Goal: Task Accomplishment & Management: Complete application form

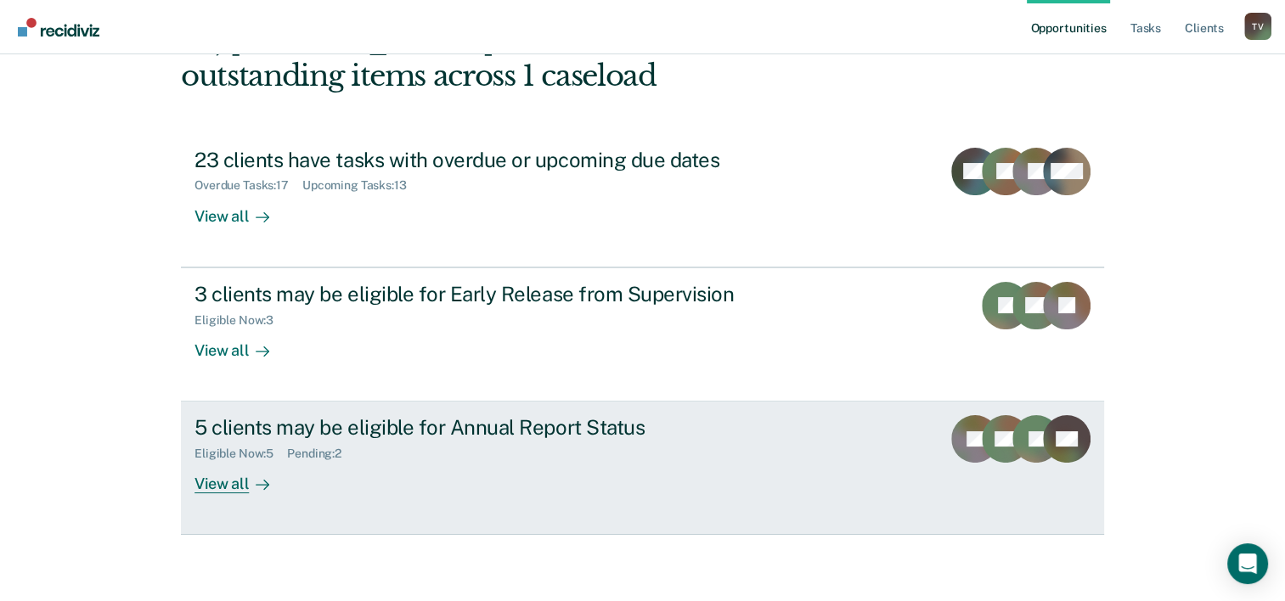
scroll to position [120, 0]
click at [354, 448] on div "Pending : 2" at bounding box center [321, 453] width 68 height 14
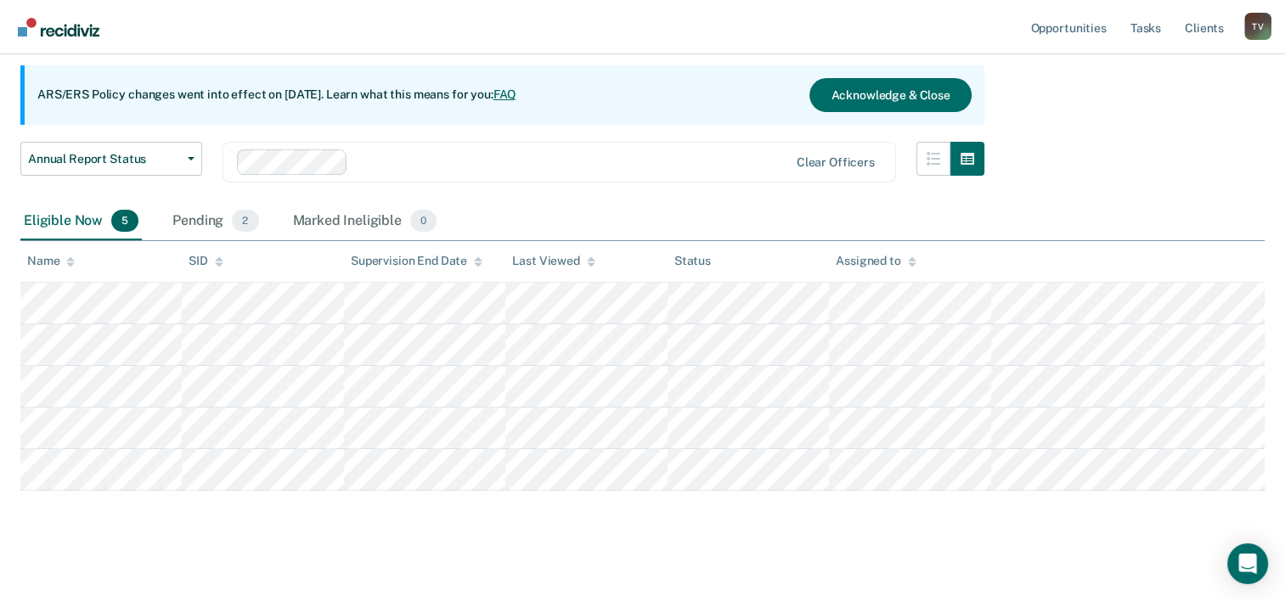
scroll to position [156, 0]
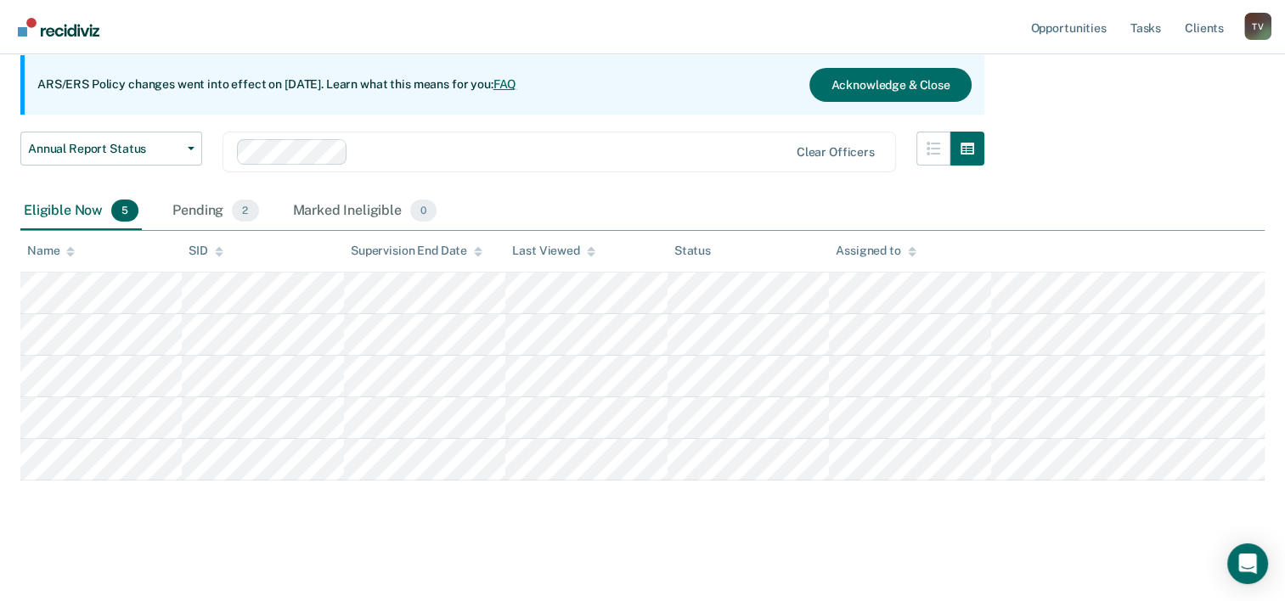
click at [195, 215] on div "Pending 2" at bounding box center [215, 211] width 93 height 37
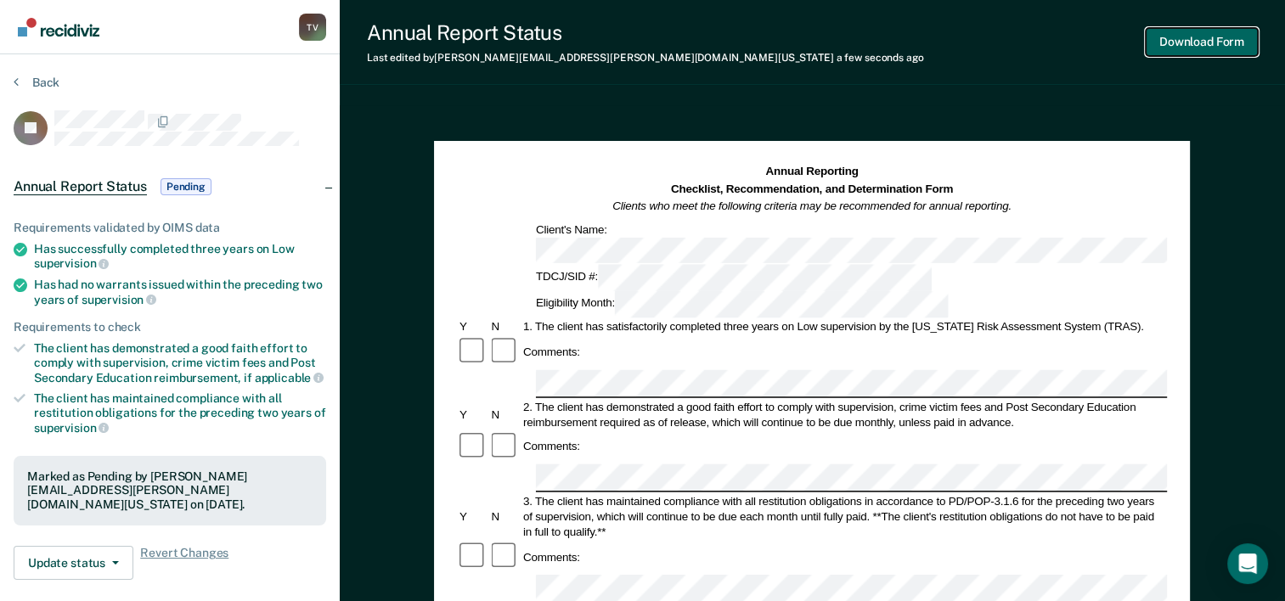
click at [1217, 44] on button "Download Form" at bounding box center [1202, 42] width 112 height 28
